Goal: Contribute content: Add original content to the website for others to see

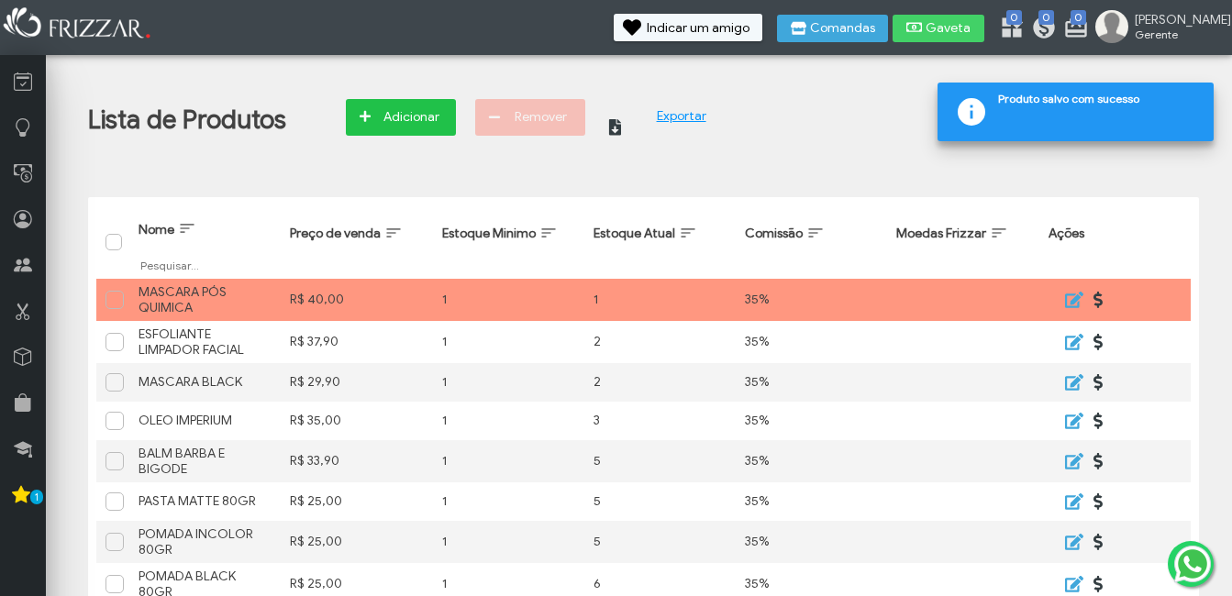
click at [394, 124] on span "Adicionar" at bounding box center [411, 118] width 64 height 28
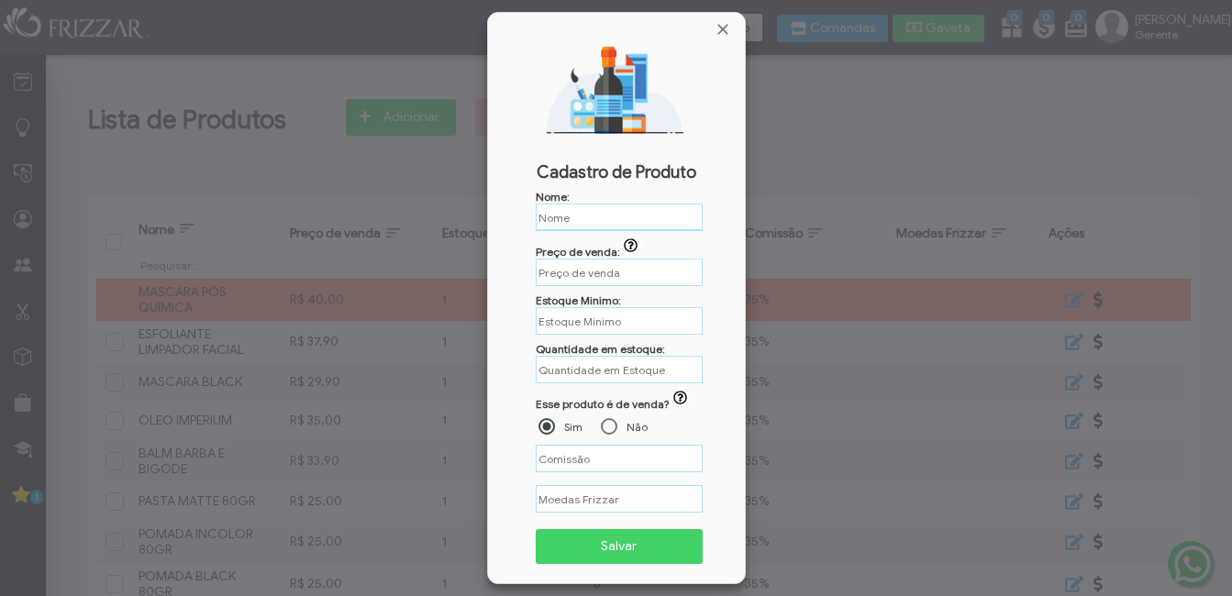
type input "%"
paste input "POMADA MAÇA VERDE 80GR P"
type input "POMADA MAÇA VERDE 80GR"
type input "R$"
type input "POMADA MAÇA VERDE 80GR"
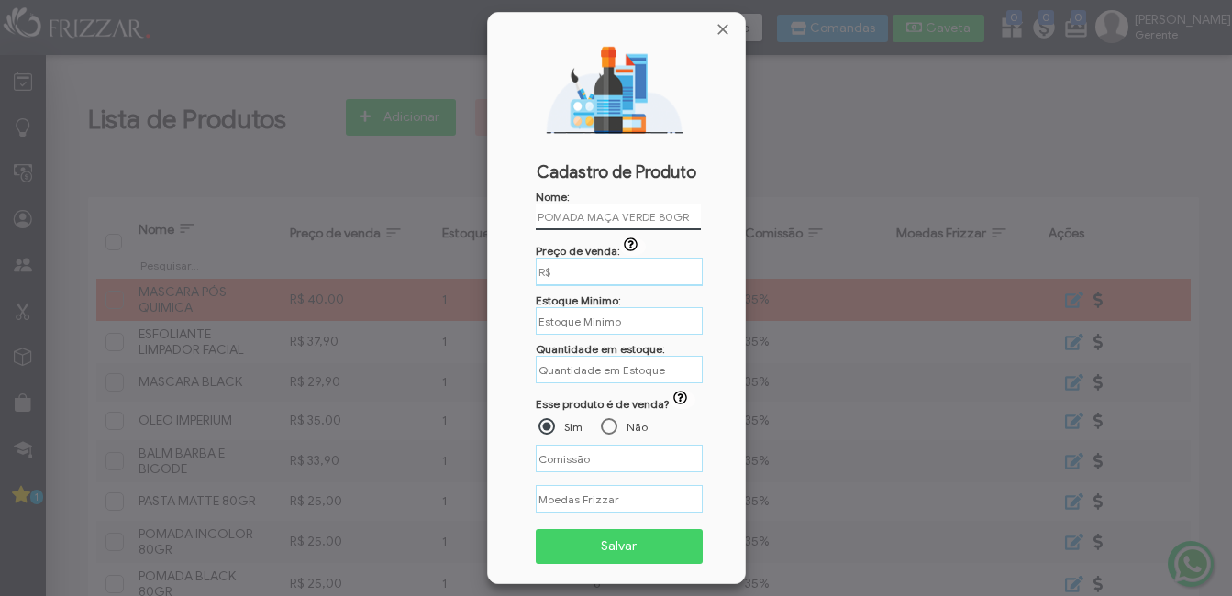
click at [600, 276] on input "R$" at bounding box center [619, 272] width 167 height 28
type input "R$ 25,00"
click at [616, 328] on input "text" at bounding box center [619, 321] width 167 height 28
type input "1"
click at [610, 368] on input "text" at bounding box center [619, 370] width 167 height 28
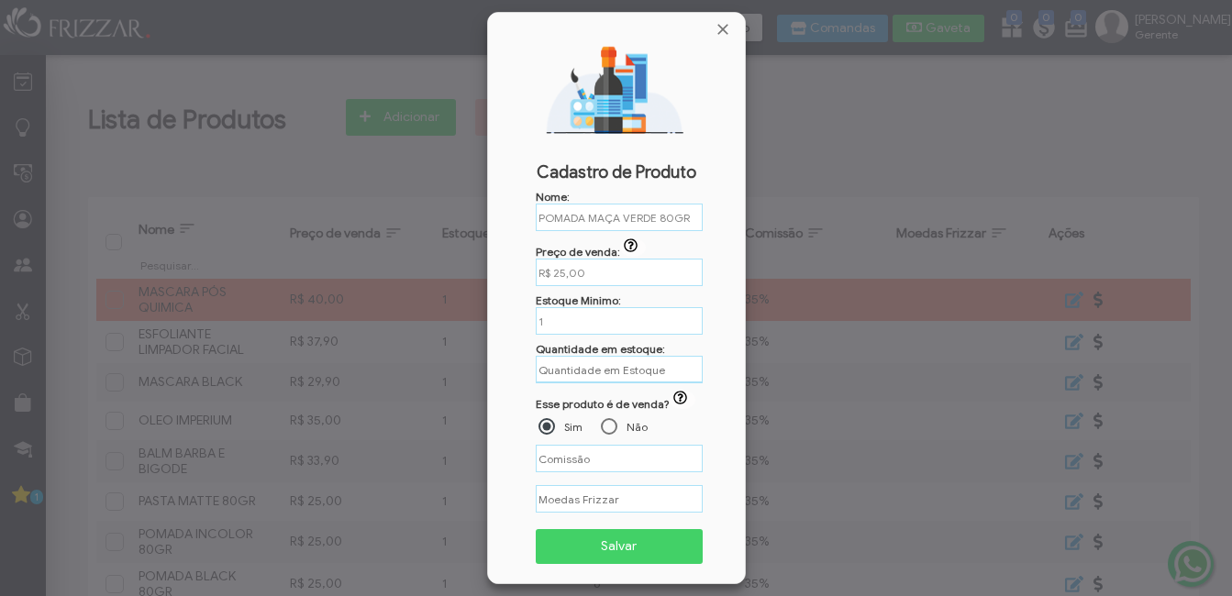
type input "6"
type input "%"
click at [609, 448] on input "%" at bounding box center [619, 458] width 167 height 28
type input "35,00%"
click at [562, 275] on input "R$ 25,00" at bounding box center [619, 273] width 167 height 28
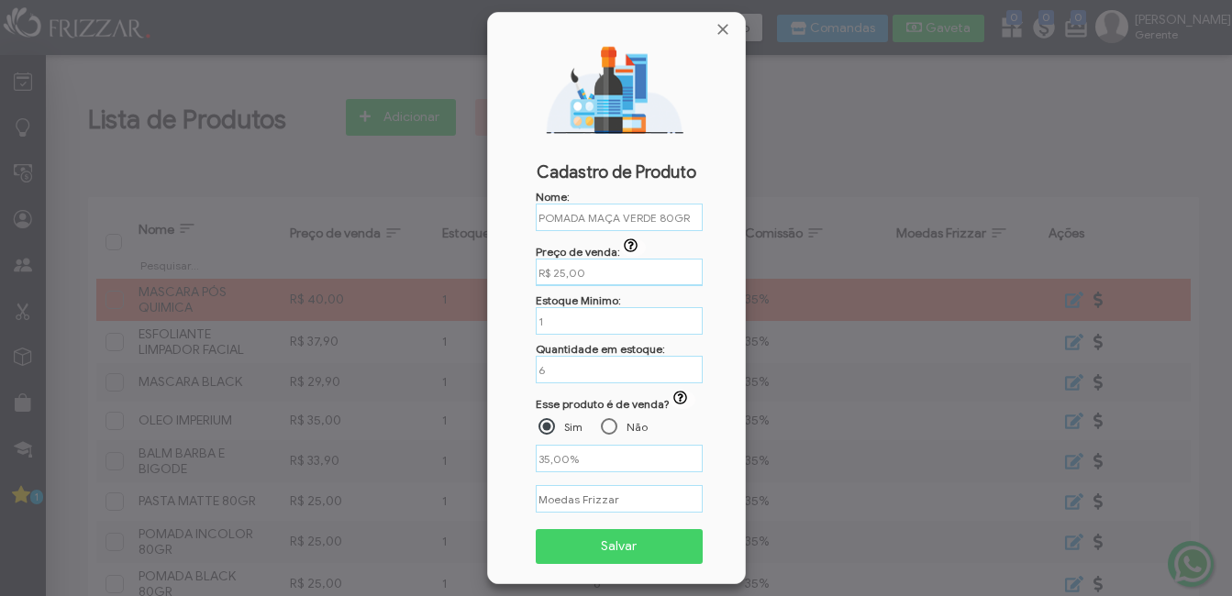
click at [566, 275] on input "R$ 25,00" at bounding box center [619, 273] width 167 height 28
click at [644, 543] on span "Salvar" at bounding box center [620, 547] width 142 height 28
